Goal: Use online tool/utility: Use online tool/utility

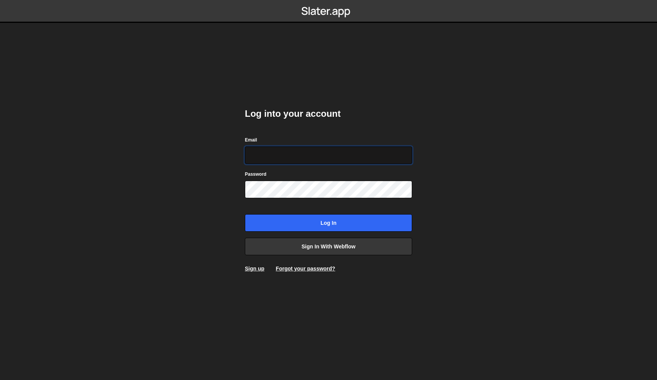
type input "anton@opal.so"
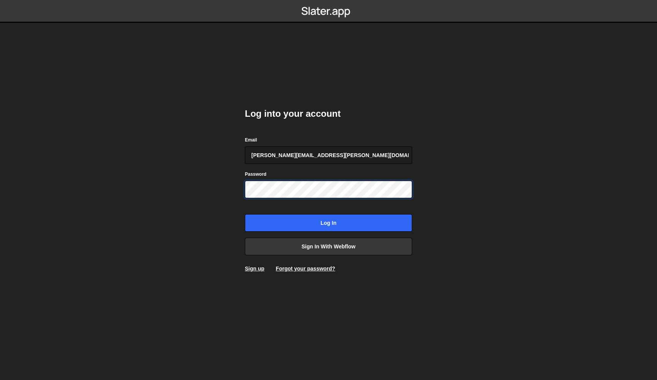
click at [329, 223] on input "Log in" at bounding box center [328, 222] width 167 height 17
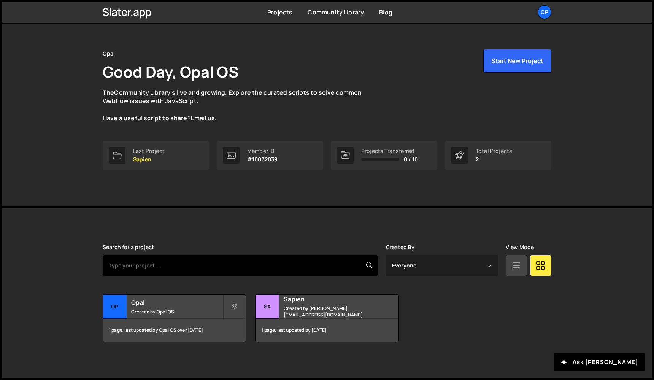
scroll to position [11, 0]
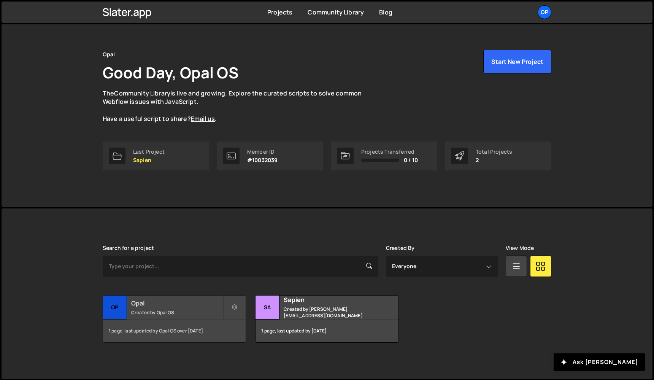
click at [155, 302] on h2 "Opal" at bounding box center [177, 303] width 92 height 8
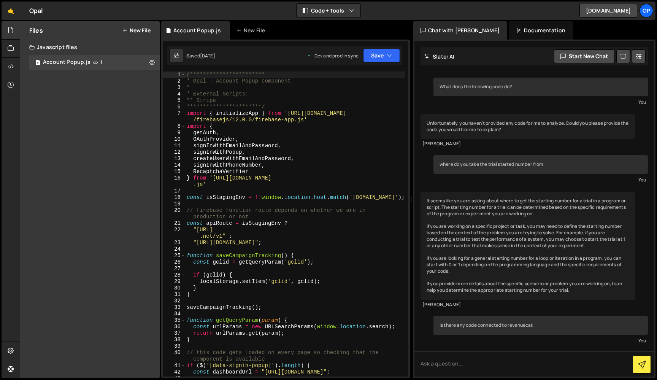
scroll to position [704, 0]
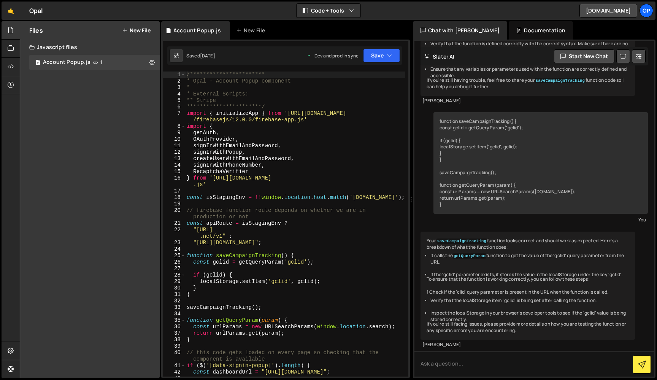
click at [280, 169] on div "**********" at bounding box center [295, 231] width 220 height 318
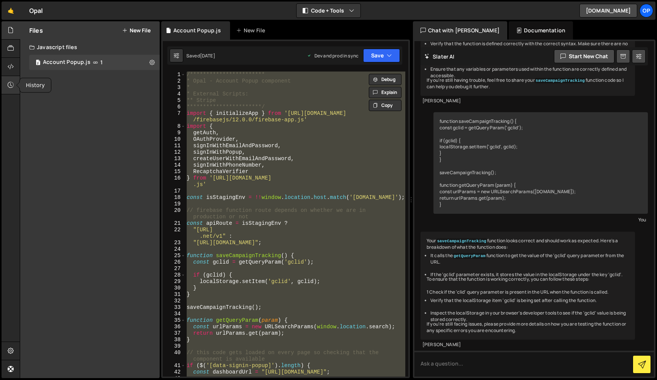
click at [14, 90] on div at bounding box center [11, 85] width 19 height 18
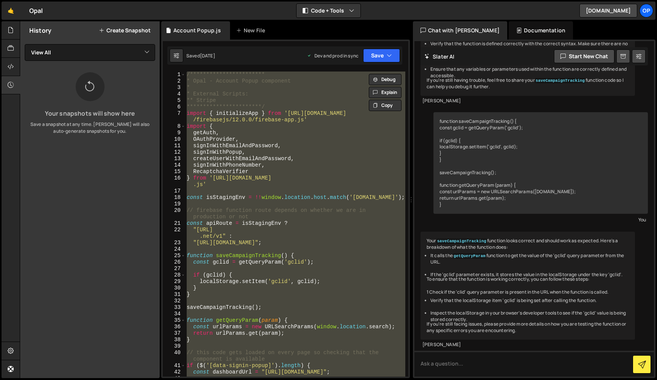
click at [99, 87] on div at bounding box center [90, 86] width 29 height 29
click at [352, 93] on div "**********" at bounding box center [295, 231] width 220 height 318
type textarea "* External Scripts:"
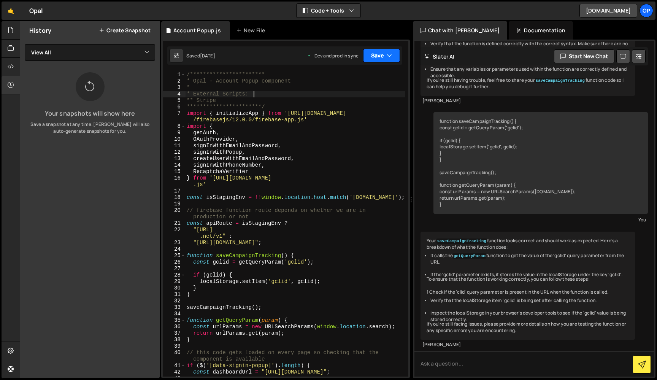
click at [383, 56] on button "Save" at bounding box center [381, 56] width 37 height 14
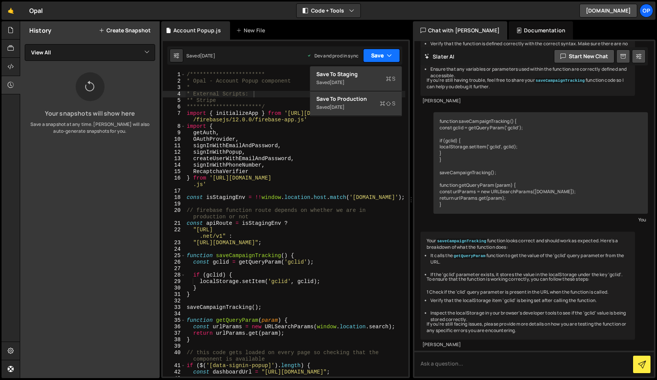
click at [381, 56] on button "Save" at bounding box center [381, 56] width 37 height 14
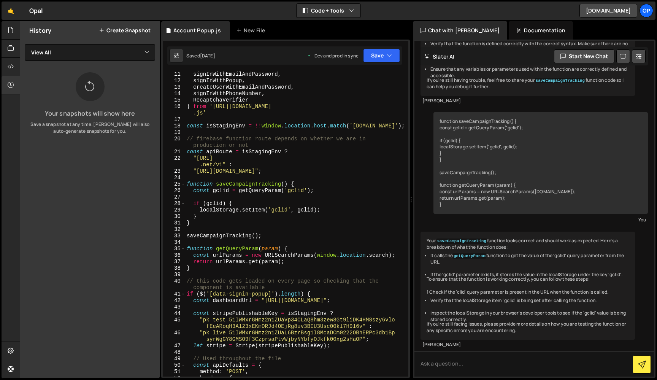
scroll to position [71, 0]
click at [356, 12] on button "Code + Tools" at bounding box center [329, 11] width 64 height 14
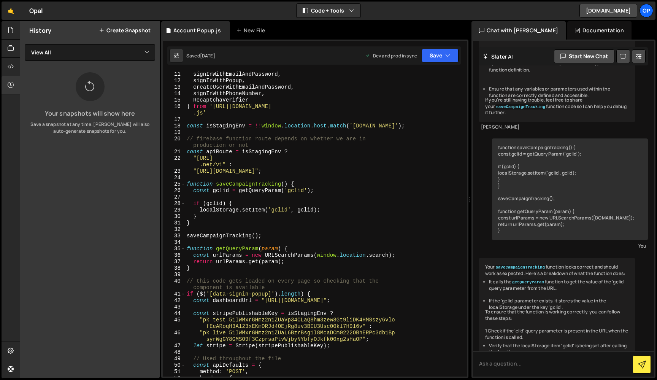
drag, startPoint x: 412, startPoint y: 106, endPoint x: 464, endPoint y: 113, distance: 52.3
click at [464, 113] on div "Files New File Javascript files 2 Account Popup.js 1 CSS files Copy share link …" at bounding box center [338, 199] width 637 height 357
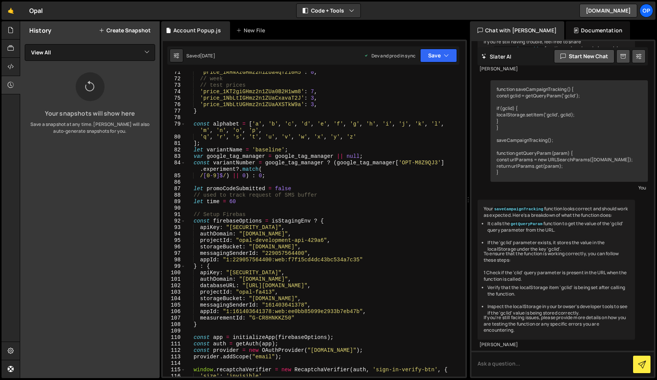
scroll to position [501, 0]
